Goal: Communication & Community: Answer question/provide support

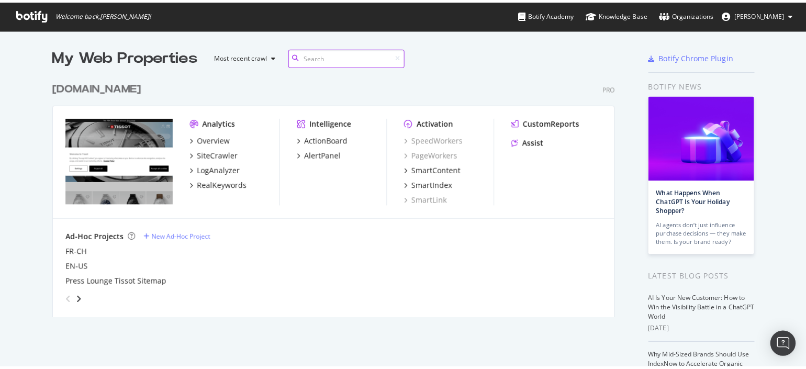
scroll to position [358, 785]
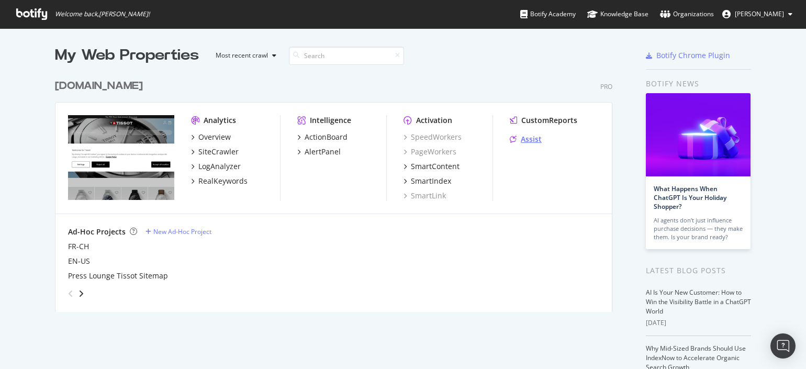
click at [510, 143] on div "Assist" at bounding box center [526, 139] width 32 height 10
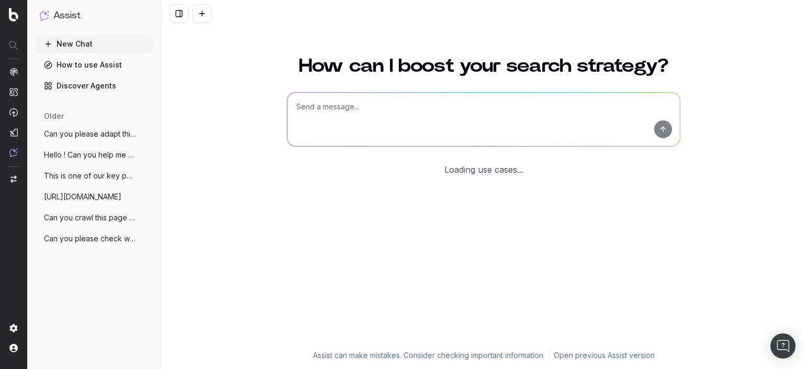
scroll to position [28, 0]
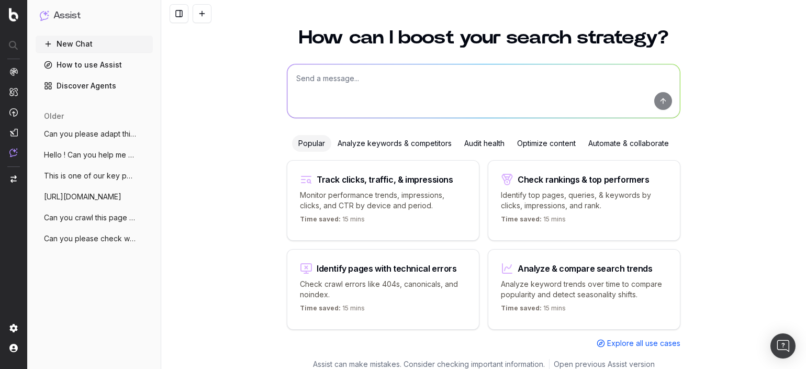
click at [71, 134] on span "Can you please adapt this description fo" at bounding box center [90, 134] width 92 height 10
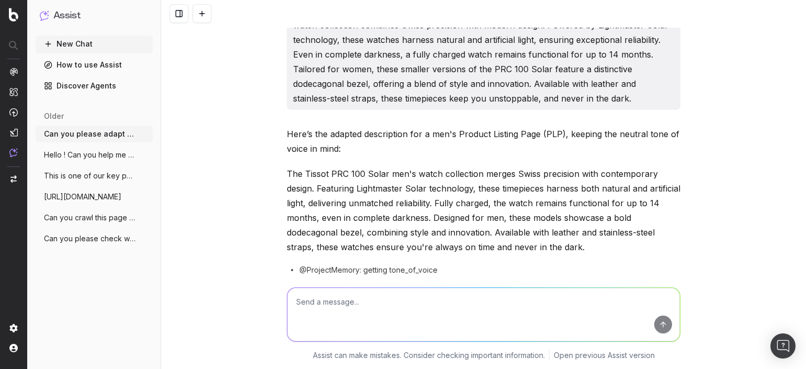
click at [70, 149] on button "Hello ! Can you help me write meta data" at bounding box center [94, 154] width 117 height 17
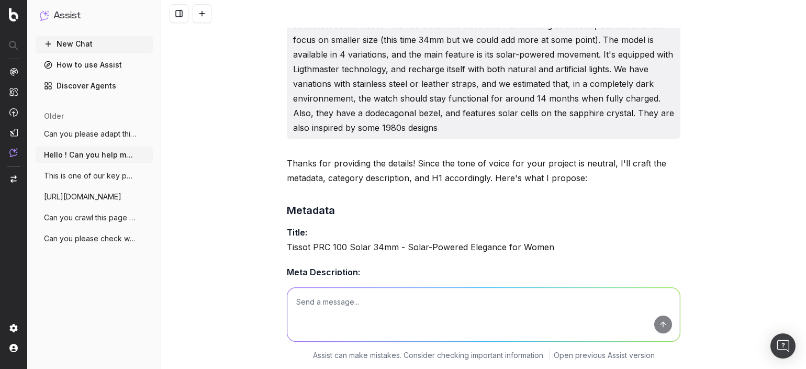
click at [73, 44] on button "New Chat" at bounding box center [94, 44] width 117 height 17
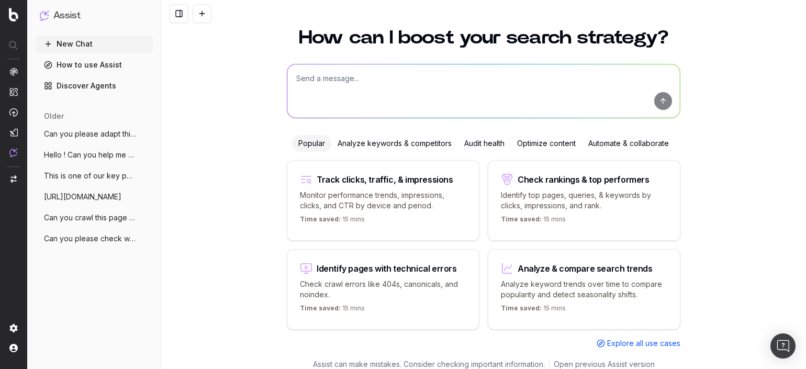
click at [324, 72] on textarea at bounding box center [483, 90] width 392 height 53
click at [479, 78] on textarea "Can you help refining these text ? Page H1 :" at bounding box center [483, 90] width 392 height 53
click at [437, 76] on textarea "Can you help refining these text ? Page H1 :" at bounding box center [483, 90] width 392 height 53
type textarea "Can you help refining these text ? Page H1 title : Tissot SRV Watches for Women"
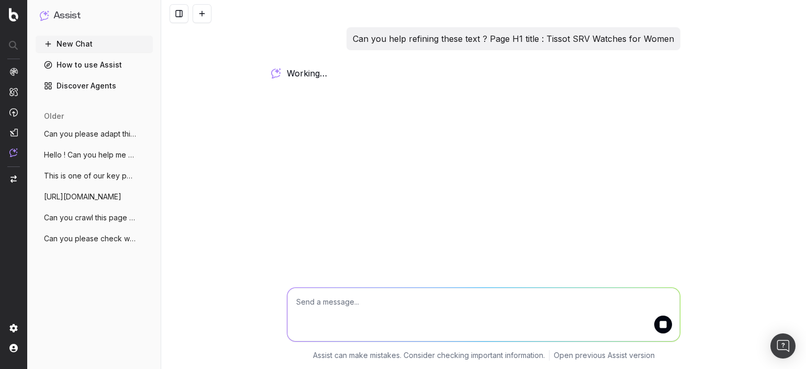
click at [658, 41] on p "Can you help refining these text ? Page H1 title : Tissot SRV Watches for Women" at bounding box center [513, 38] width 321 height 15
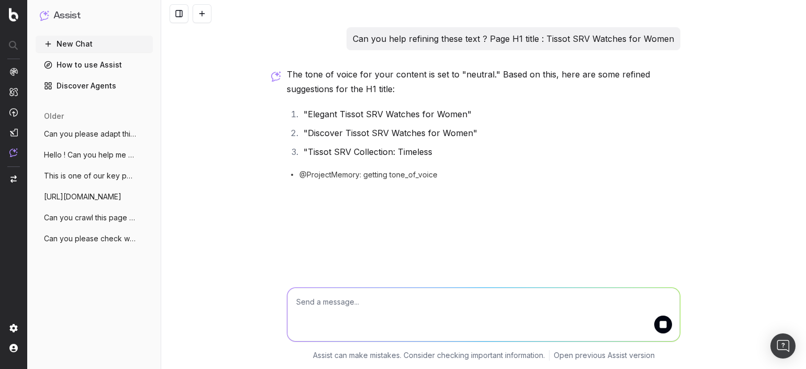
drag, startPoint x: 492, startPoint y: 38, endPoint x: 675, endPoint y: 31, distance: 182.7
click at [675, 31] on div "Can you help refining these text ? Page H1 title : Tissot SRV Watches for Women" at bounding box center [513, 38] width 334 height 23
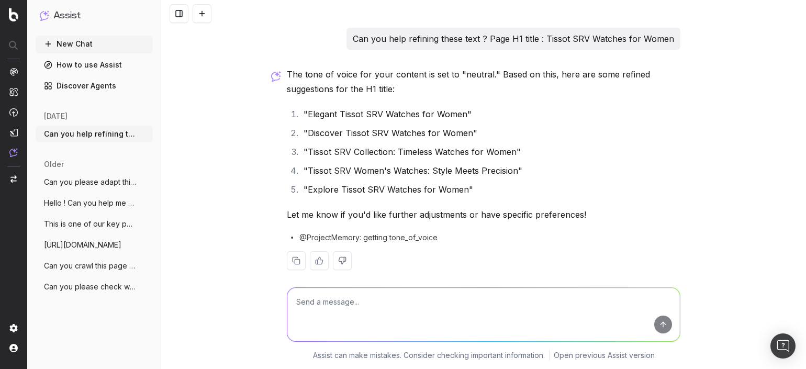
scroll to position [12, 0]
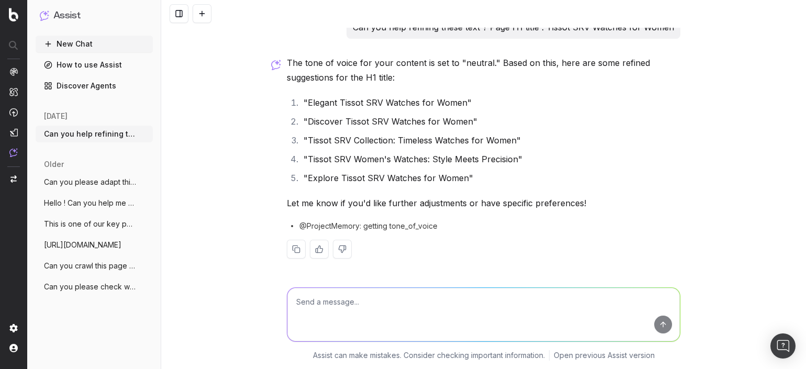
click at [361, 288] on textarea at bounding box center [483, 314] width 392 height 53
paste textarea "[DATE]"
drag, startPoint x: 353, startPoint y: 298, endPoint x: 260, endPoint y: 298, distance: 93.1
click at [260, 298] on div "[DATE] [DATE] Assist can make mistakes. Consider checking important information…" at bounding box center [483, 322] width 644 height 94
paste textarea "[DATE]"
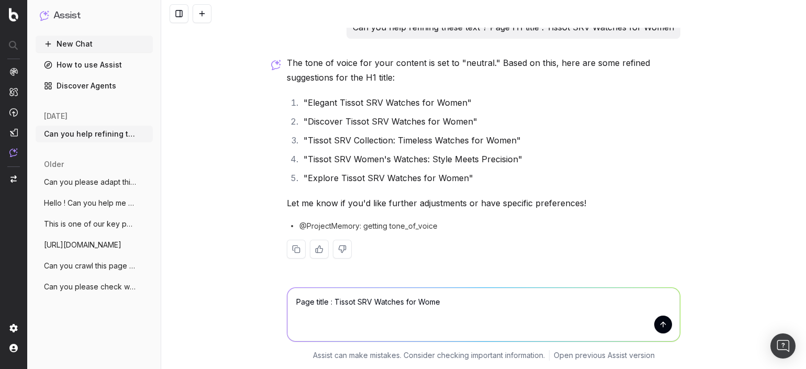
type textarea "Page title : Tissot SRV Watches for Women"
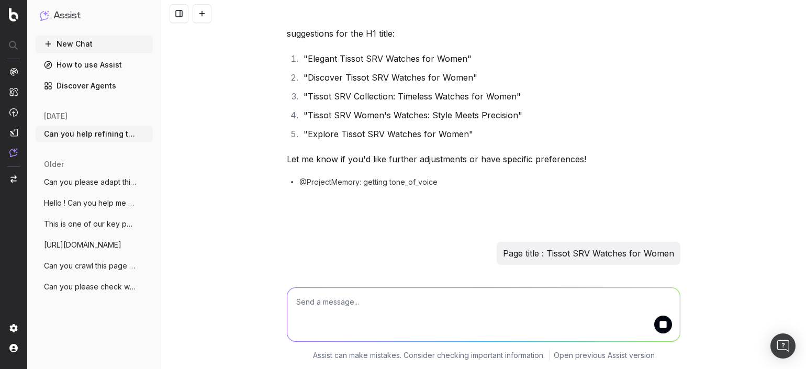
scroll to position [66, 0]
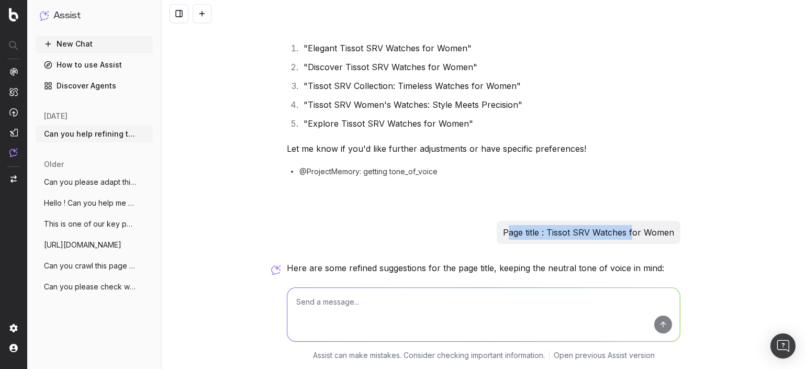
drag, startPoint x: 502, startPoint y: 234, endPoint x: 630, endPoint y: 233, distance: 128.2
click at [630, 233] on p "Page title : Tissot SRV Watches for Women" at bounding box center [588, 232] width 171 height 15
drag, startPoint x: 630, startPoint y: 233, endPoint x: 672, endPoint y: 229, distance: 42.1
click at [677, 234] on div "Can you help refining these text ? Page H1 title : Tissot SRV Watches for Women…" at bounding box center [483, 203] width 402 height 485
drag, startPoint x: 668, startPoint y: 231, endPoint x: 447, endPoint y: 208, distance: 222.4
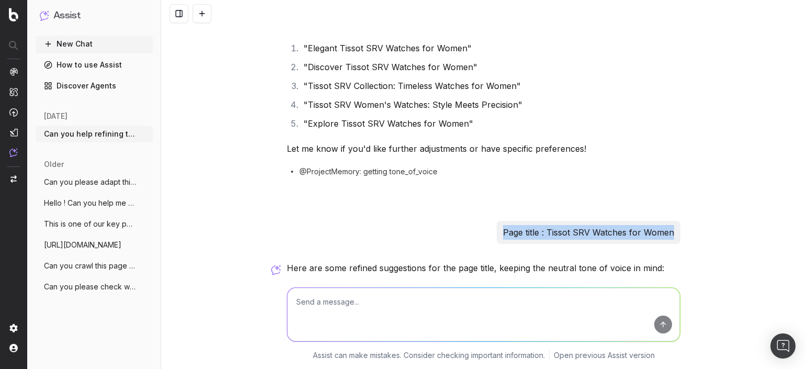
click at [447, 208] on div "Can you help refining these text ? Page H1 title : Tissot SRV Watches for Women…" at bounding box center [483, 203] width 402 height 485
copy p "Page title : Tissot SRV Watches for Women"
click at [422, 300] on textarea at bounding box center [483, 314] width 392 height 53
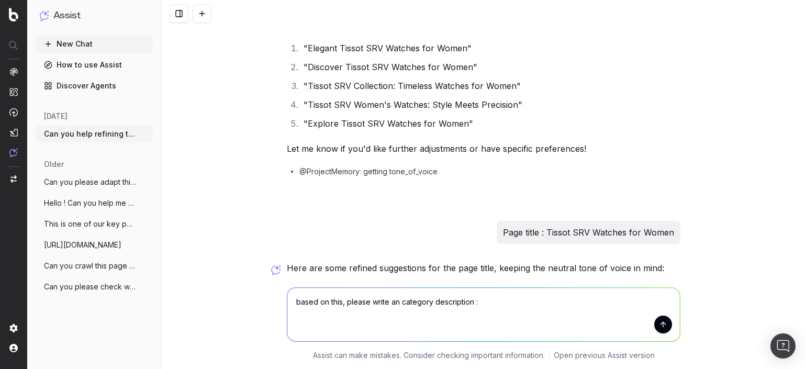
paste textarea "Loremi dolorsi ame CON, a elitsedd eiu temporinc utlab etdolor magnaaliqu eni a…"
type textarea "lorem ip dolo, sitame conse ad elitsedd eiusmodtemp : Incidi utlabor etd MAG, a…"
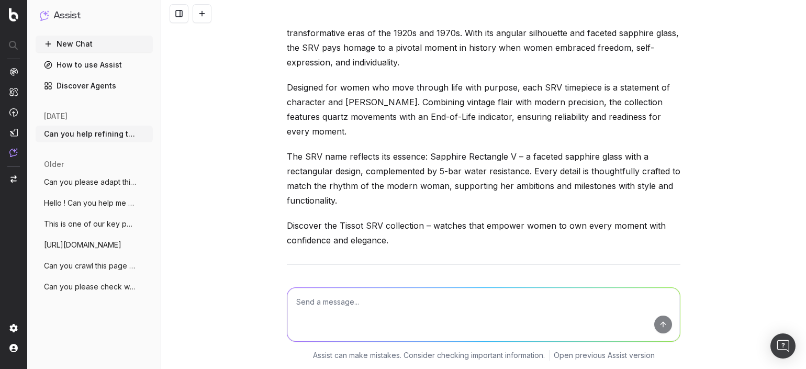
scroll to position [876, 0]
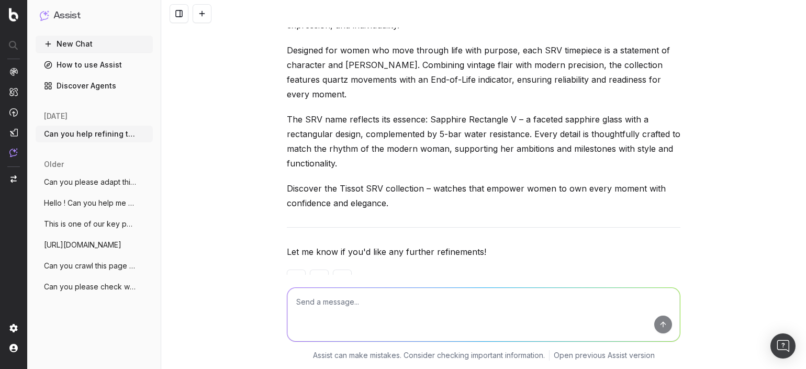
click at [342, 296] on textarea at bounding box center [483, 314] width 392 height 53
type textarea "Max 200 characters ?"
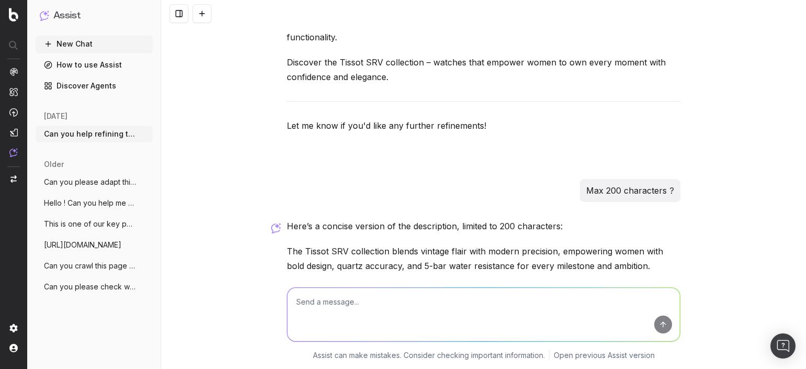
scroll to position [1017, 0]
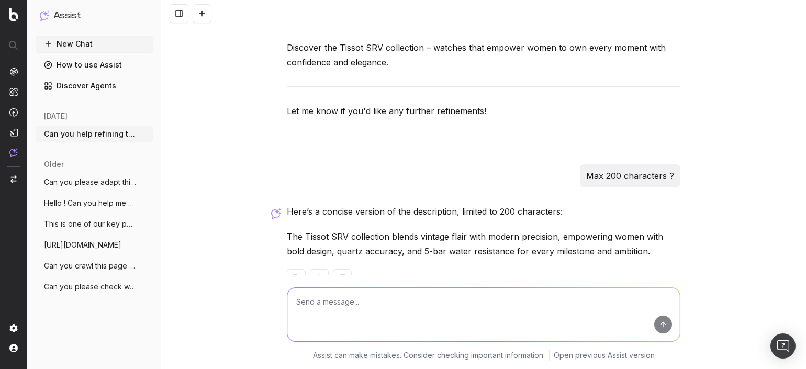
click at [484, 319] on textarea at bounding box center [483, 314] width 392 height 53
type textarea "300?"
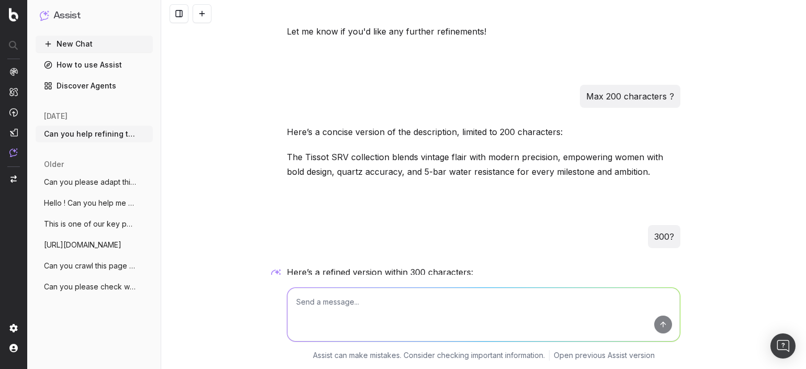
scroll to position [1186, 0]
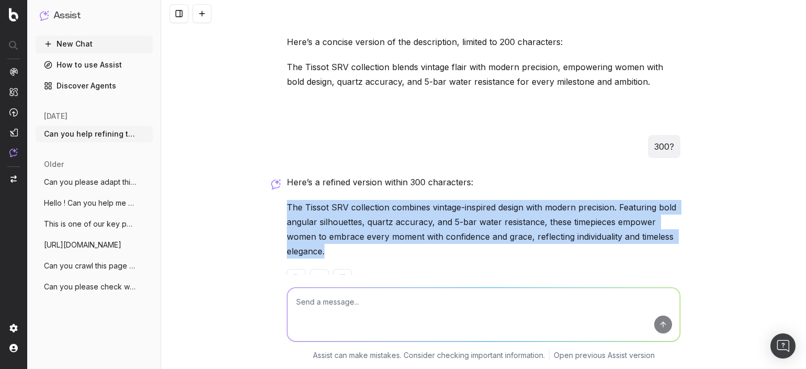
drag, startPoint x: 281, startPoint y: 176, endPoint x: 673, endPoint y: 220, distance: 394.7
copy p "The Tissot SRV collection combines vintage-inspired design with modern precisio…"
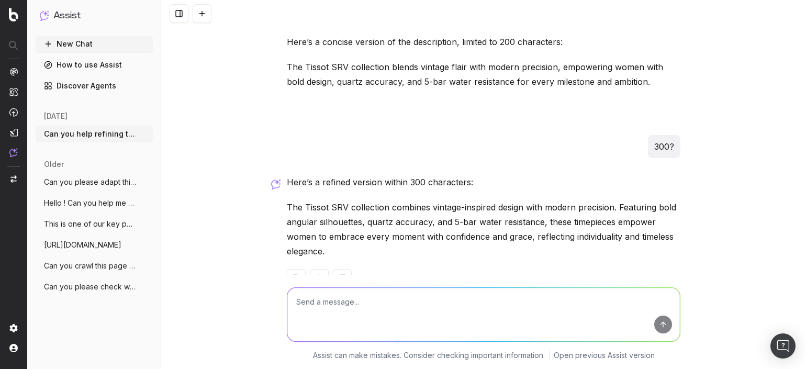
click at [370, 306] on textarea at bounding box center [483, 314] width 392 height 53
type textarea "do you think it's good, from a seo pov?"
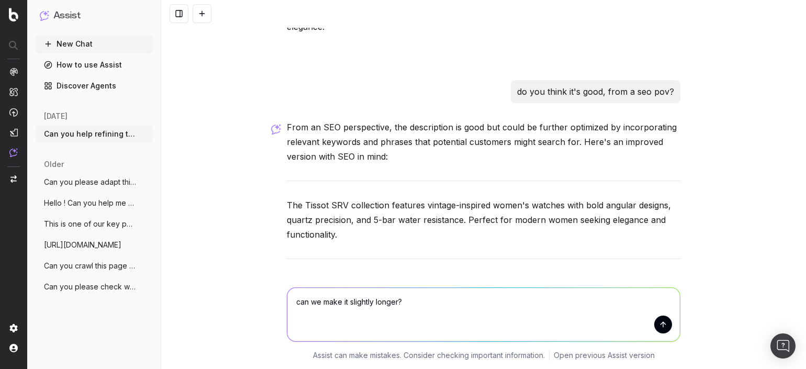
type textarea "can we make it slightly longer?"
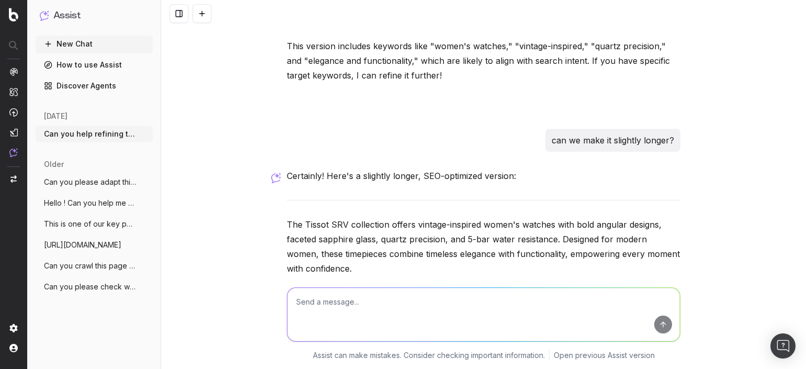
scroll to position [1728, 0]
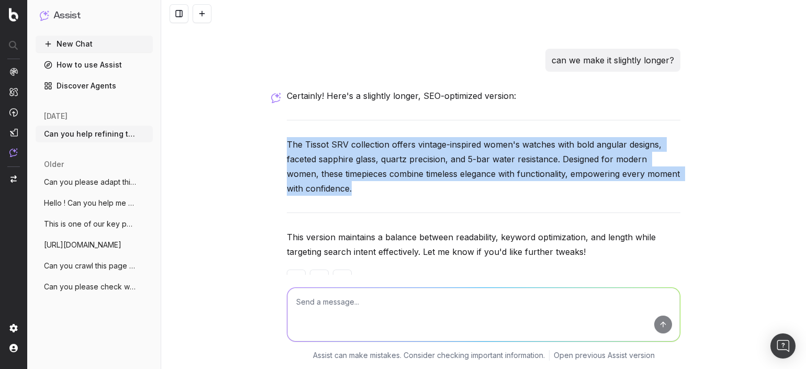
drag, startPoint x: 281, startPoint y: 111, endPoint x: 657, endPoint y: 158, distance: 378.5
click at [657, 158] on p "The Tissot SRV collection offers vintage-inspired women's watches with bold ang…" at bounding box center [483, 166] width 393 height 59
copy p "The Tissot SRV collection offers vintage-inspired women's watches with bold ang…"
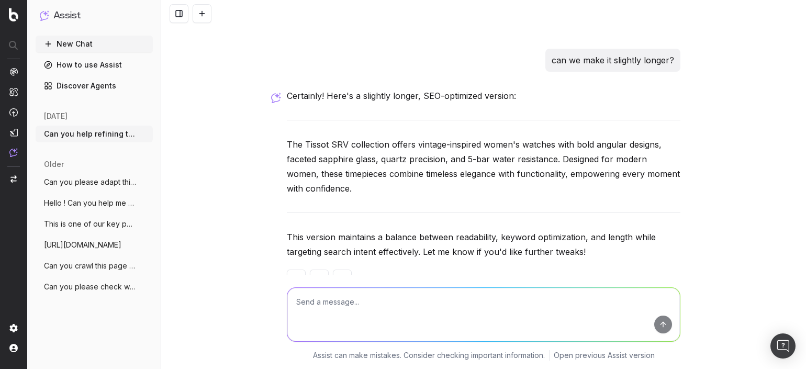
click at [416, 309] on textarea at bounding box center [483, 314] width 392 height 53
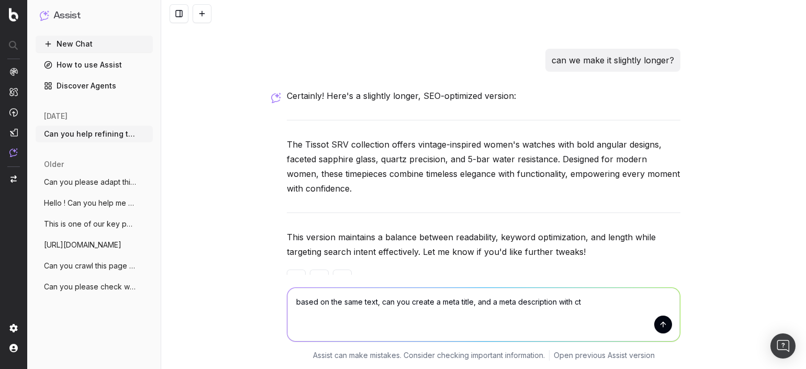
type textarea "based on the same text, can you create a meta title, and a meta description wit…"
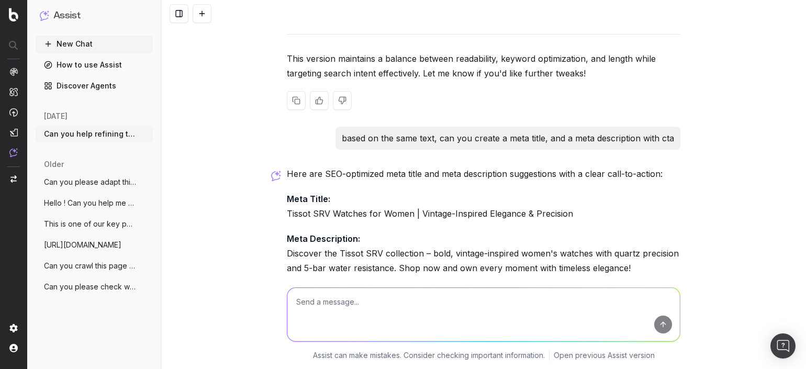
scroll to position [1948, 0]
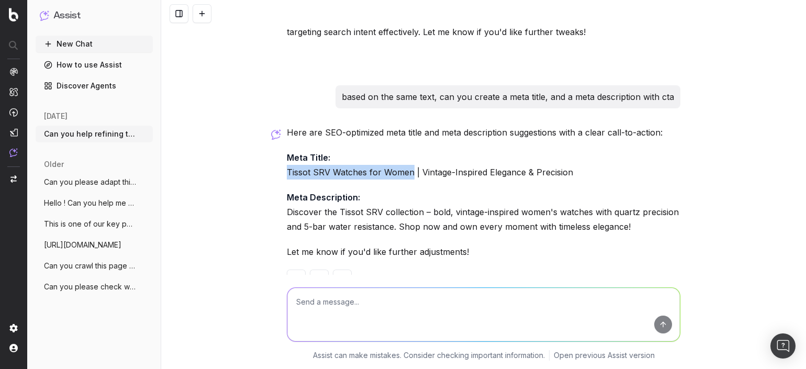
drag, startPoint x: 278, startPoint y: 142, endPoint x: 406, endPoint y: 143, distance: 128.2
copy p "Tissot SRV Watches for Women"
